Goal: Transaction & Acquisition: Obtain resource

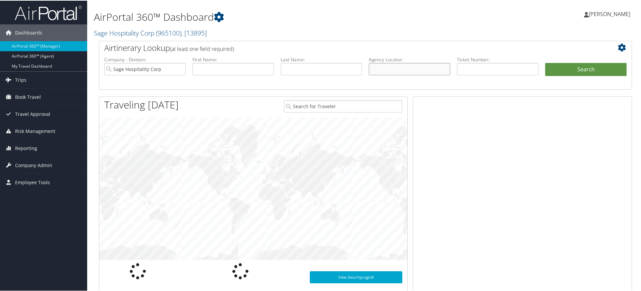
click at [394, 70] on input "text" at bounding box center [409, 68] width 81 height 12
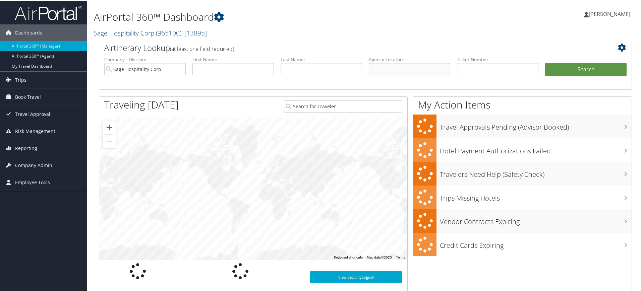
paste input "DL8CY1"
type input "DL8CY1"
click at [180, 69] on input "Sage Hospitality Corp" at bounding box center [144, 68] width 81 height 12
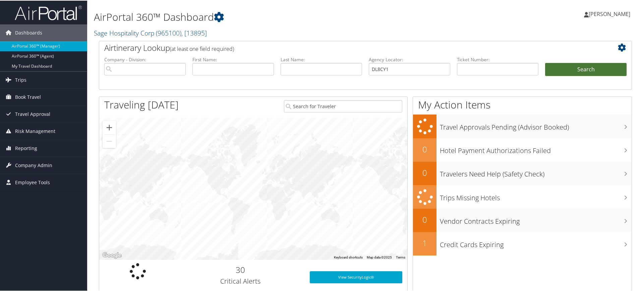
click at [577, 70] on button "Search" at bounding box center [585, 68] width 81 height 13
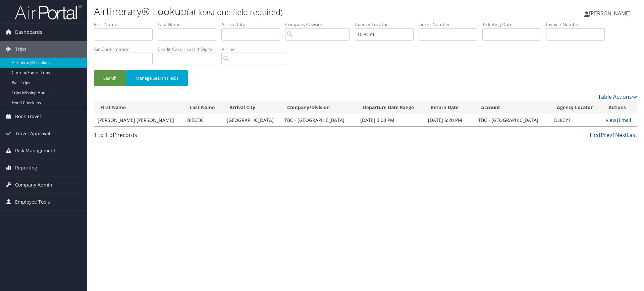
click at [608, 119] on link "View" at bounding box center [610, 120] width 10 height 6
click at [390, 35] on input "DL8CY1" at bounding box center [384, 34] width 59 height 12
paste input "YXC9"
click at [108, 77] on button "Search" at bounding box center [110, 78] width 32 height 16
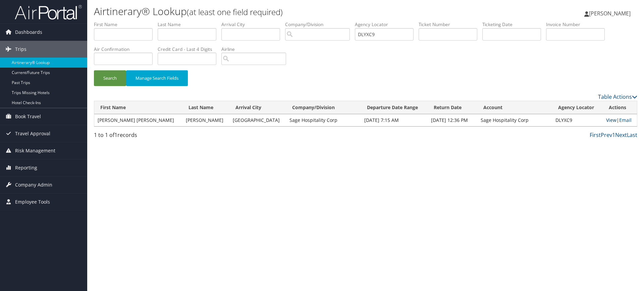
click at [609, 119] on link "View" at bounding box center [611, 120] width 10 height 6
click at [398, 27] on li "Agency Locator DLYXC9" at bounding box center [387, 33] width 64 height 24
click at [390, 35] on input "DLYXC9" at bounding box center [384, 34] width 59 height 12
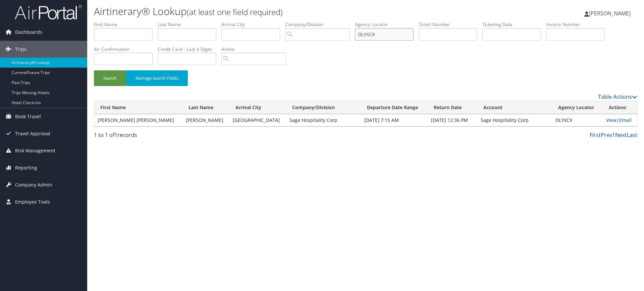
paste input "TD7"
type input "DLYTD7"
click at [113, 77] on button "Search" at bounding box center [110, 78] width 32 height 16
click at [607, 121] on link "View" at bounding box center [611, 120] width 10 height 6
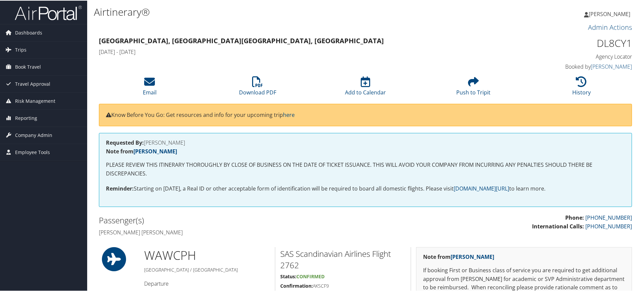
click at [385, 42] on h3 "Warsaw, Poland Dublin, Ireland" at bounding box center [297, 40] width 397 height 9
click at [260, 87] on li "Download PDF" at bounding box center [257, 85] width 108 height 27
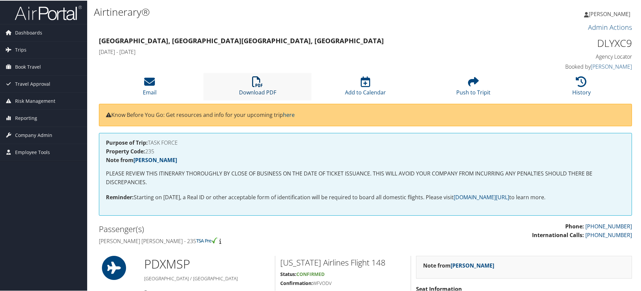
click at [254, 80] on icon at bounding box center [257, 81] width 11 height 11
click at [255, 81] on icon at bounding box center [257, 81] width 11 height 11
